Goal: Transaction & Acquisition: Obtain resource

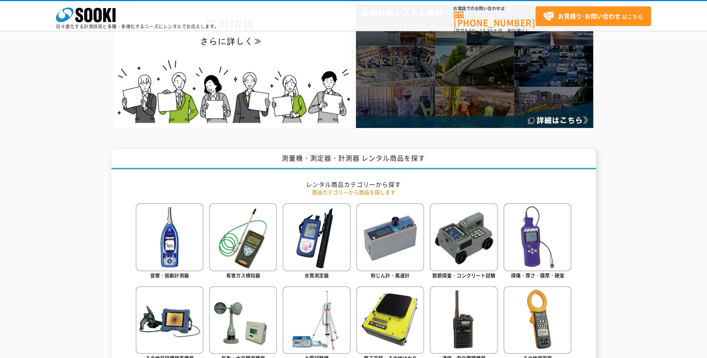
scroll to position [261, 0]
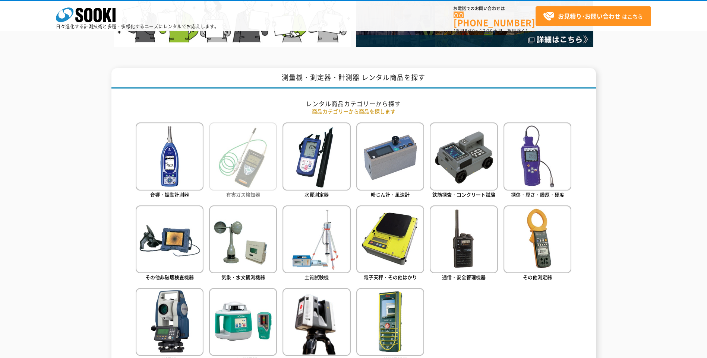
click at [234, 164] on img at bounding box center [243, 157] width 68 height 68
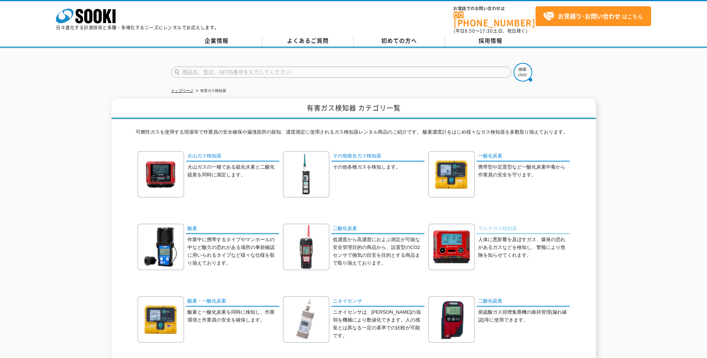
click at [489, 224] on link "マルチガス検知器" at bounding box center [522, 229] width 93 height 11
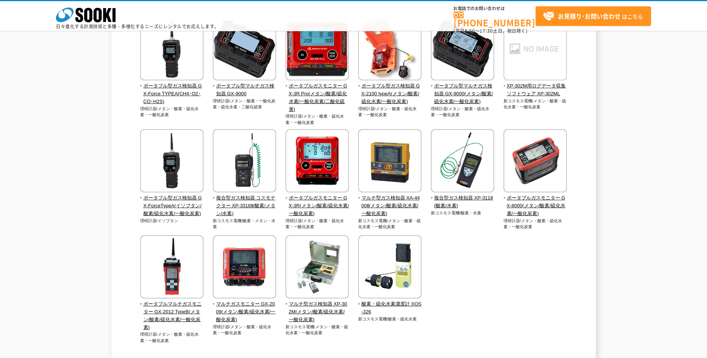
scroll to position [112, 0]
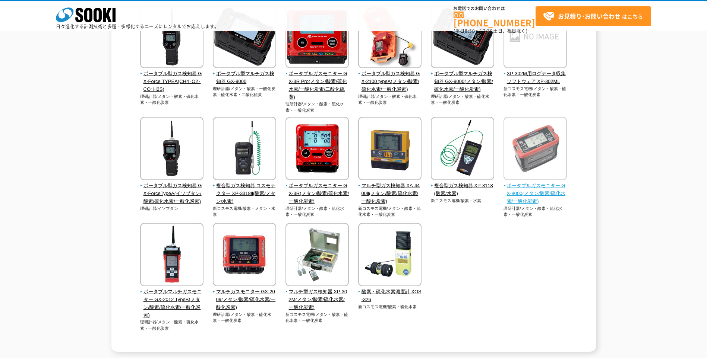
click at [548, 186] on span "ポータブルガスモニター GX-8000(メタン/酸素/硫化水素/一酸化炭素)" at bounding box center [535, 193] width 64 height 23
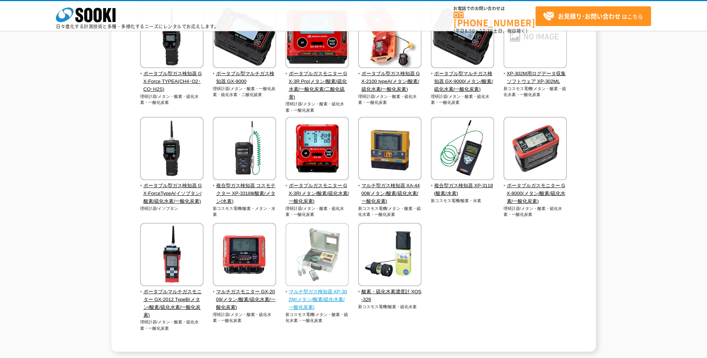
click at [319, 304] on span "マルチ型ガス検知器 XP-302M(メタン/酸素/硫化水素/一酸化炭素)" at bounding box center [317, 299] width 64 height 23
click at [332, 297] on span "マルチ型ガス検知器 XP-302M(メタン/酸素/硫化水素/一酸化炭素)" at bounding box center [317, 299] width 64 height 23
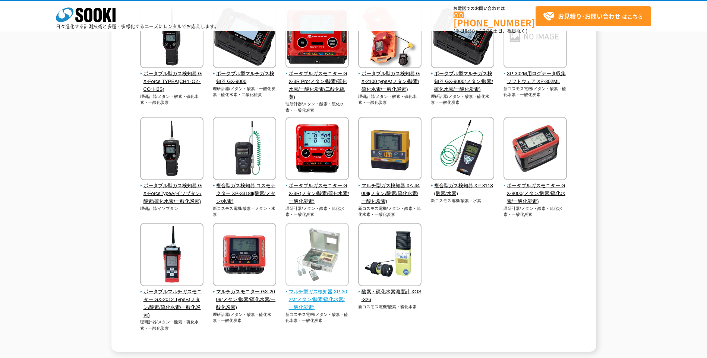
click at [332, 297] on span "マルチ型ガス検知器 XP-302M(メタン/酸素/硫化水素/一酸化炭素)" at bounding box center [317, 299] width 64 height 23
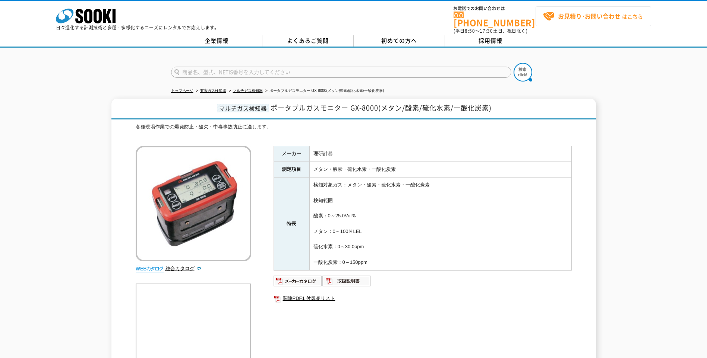
click at [578, 13] on strong "お見積り･お問い合わせ" at bounding box center [589, 16] width 63 height 9
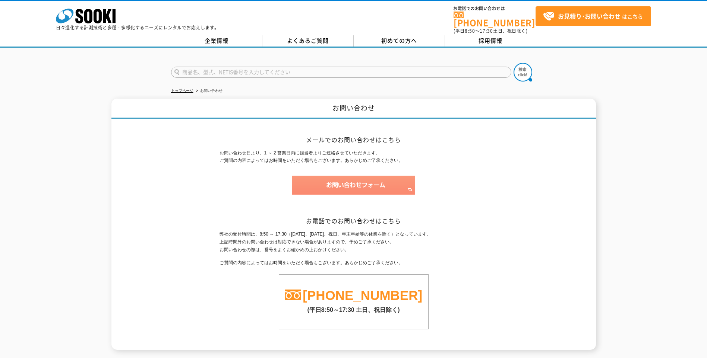
click at [368, 183] on img at bounding box center [353, 185] width 123 height 19
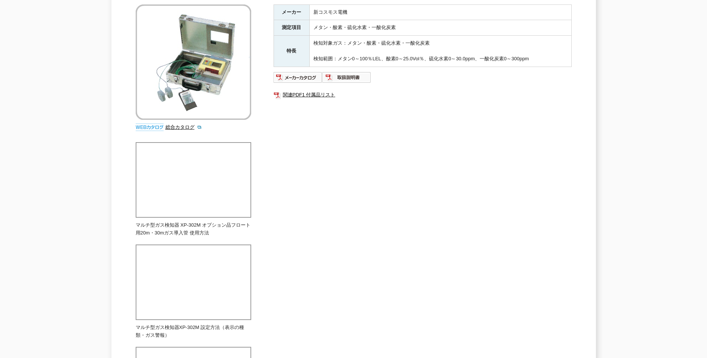
scroll to position [37, 0]
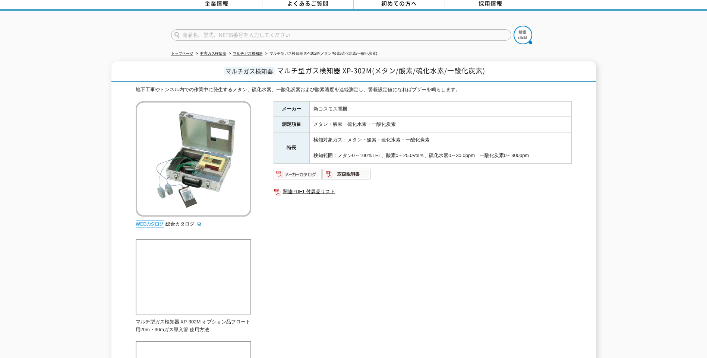
click at [303, 169] on img at bounding box center [297, 174] width 49 height 12
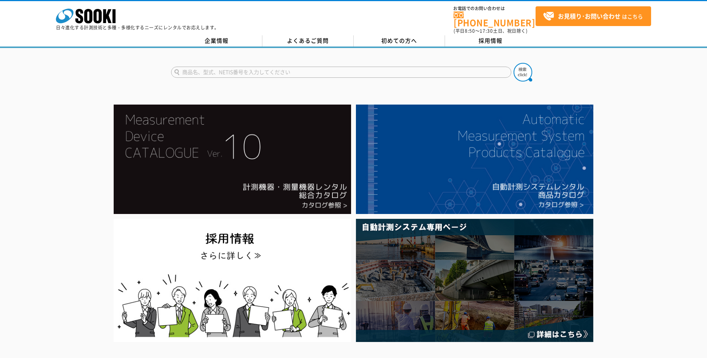
scroll to position [261, 0]
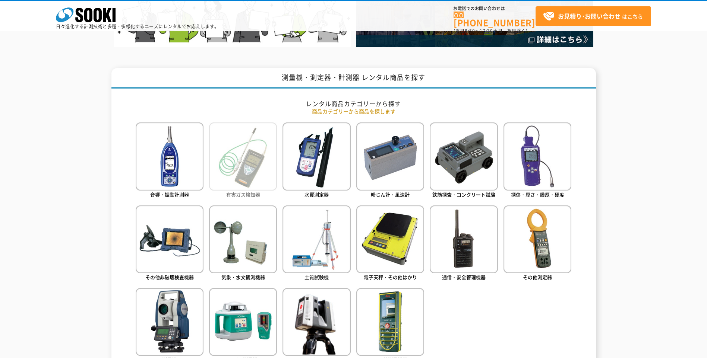
click at [262, 183] on img at bounding box center [243, 157] width 68 height 68
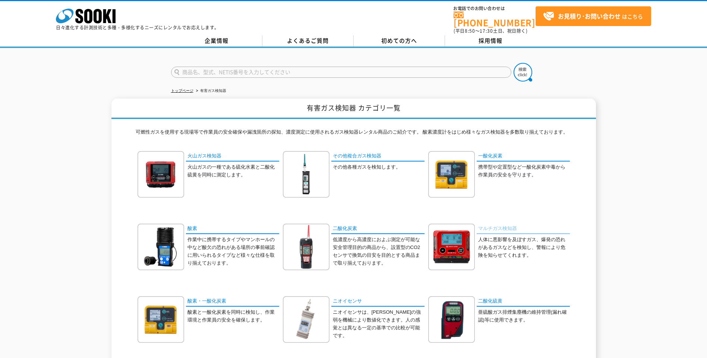
click at [517, 225] on link "マルチガス検知器" at bounding box center [522, 229] width 93 height 11
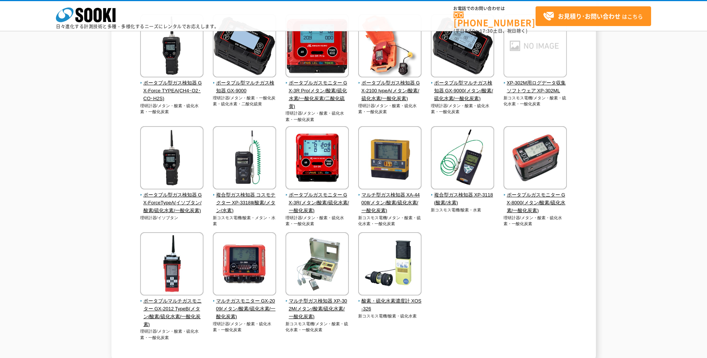
scroll to position [112, 0]
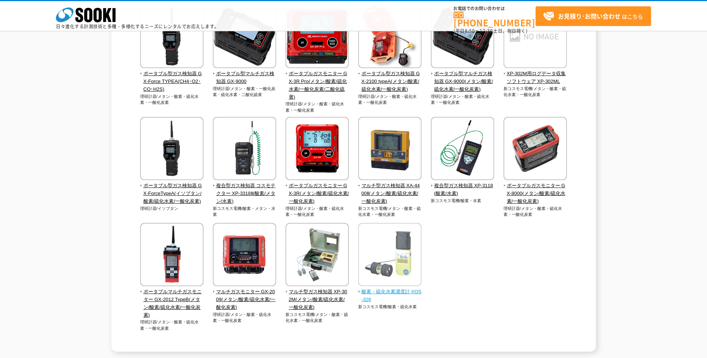
click at [401, 289] on span "酸素・硫化水素濃度計 XOS-326" at bounding box center [390, 296] width 64 height 16
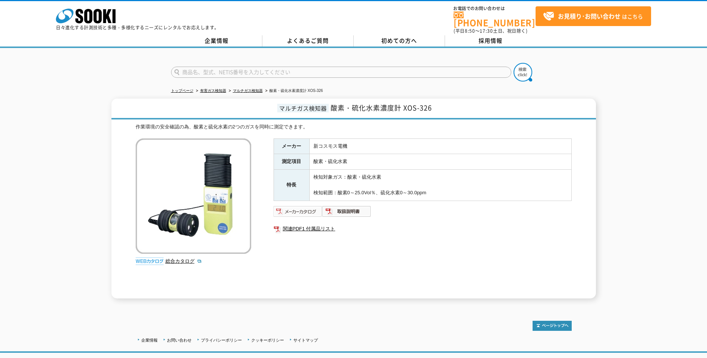
click at [305, 207] on img at bounding box center [297, 212] width 49 height 12
